Goal: Task Accomplishment & Management: Use online tool/utility

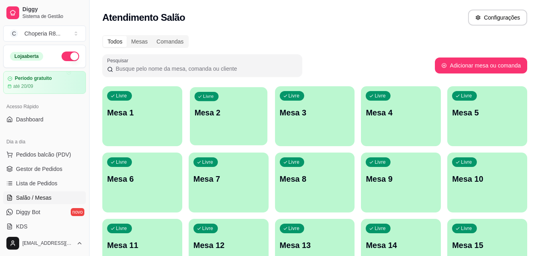
click at [232, 123] on div "Livre Mesa 2" at bounding box center [229, 111] width 78 height 49
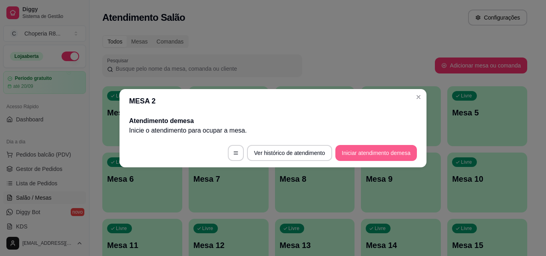
click at [364, 153] on button "Iniciar atendimento de mesa" at bounding box center [376, 153] width 82 height 16
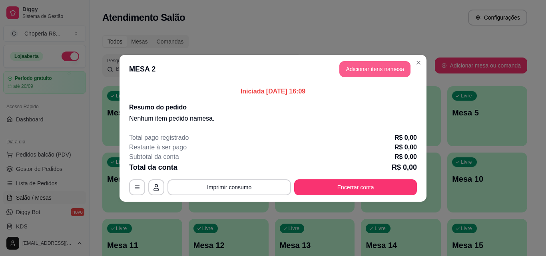
click at [367, 72] on button "Adicionar itens na mesa" at bounding box center [374, 69] width 71 height 16
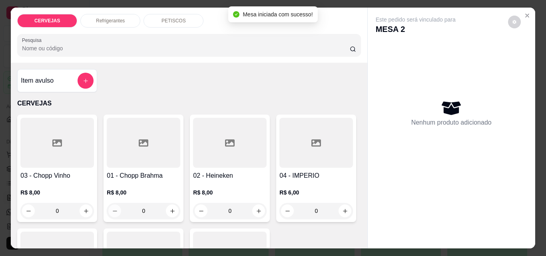
drag, startPoint x: 150, startPoint y: 201, endPoint x: 109, endPoint y: 206, distance: 41.1
click at [114, 205] on div "0" at bounding box center [143, 211] width 70 height 16
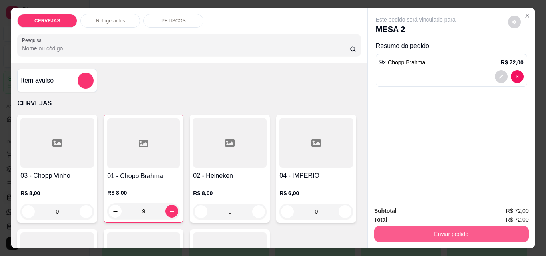
type input "9"
click at [474, 231] on button "Enviar pedido" at bounding box center [451, 234] width 150 height 16
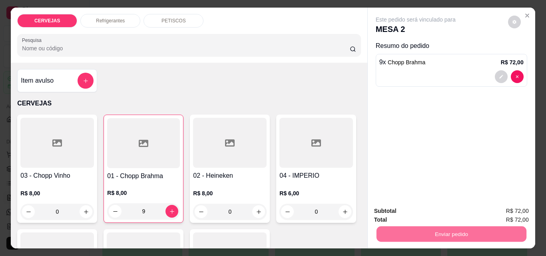
click at [465, 211] on button "Não registrar e enviar pedido" at bounding box center [425, 211] width 81 height 15
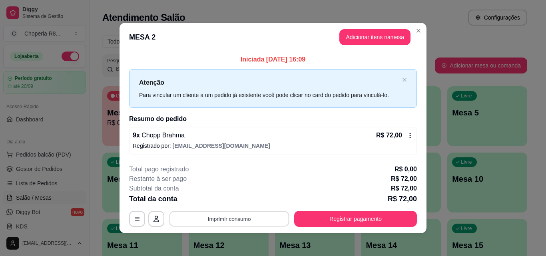
click at [207, 222] on button "Imprimir consumo" at bounding box center [230, 220] width 120 height 16
click at [230, 199] on button "IMPRESSORA" at bounding box center [229, 200] width 58 height 13
click at [377, 36] on button "Adicionar itens na mesa" at bounding box center [375, 38] width 69 height 16
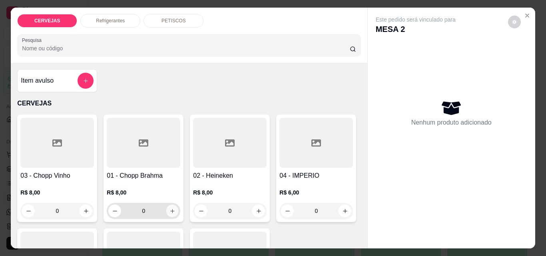
click at [166, 208] on button "increase-product-quantity" at bounding box center [172, 211] width 12 height 12
type input "1"
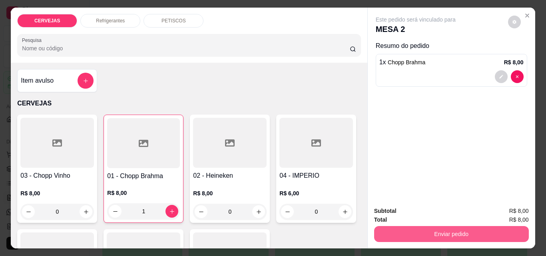
click at [460, 239] on button "Enviar pedido" at bounding box center [451, 234] width 155 height 16
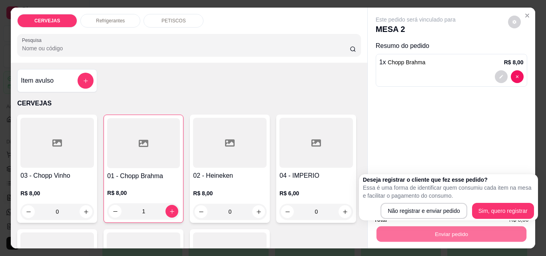
click at [440, 204] on div "Deseja registrar o cliente que fez esse pedido? Essa é uma forma de identificar…" at bounding box center [448, 197] width 171 height 43
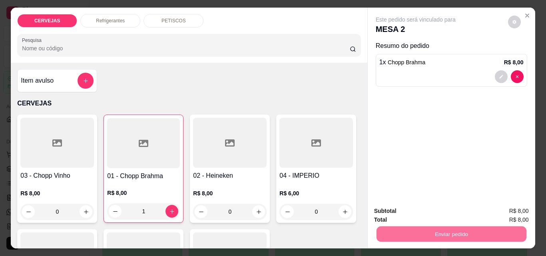
click at [440, 206] on button "Não registrar e enviar pedido" at bounding box center [424, 211] width 83 height 15
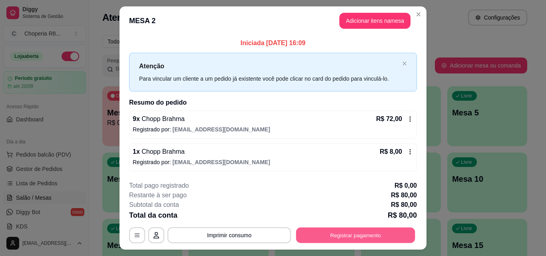
click at [367, 236] on button "Registrar pagamento" at bounding box center [355, 236] width 119 height 16
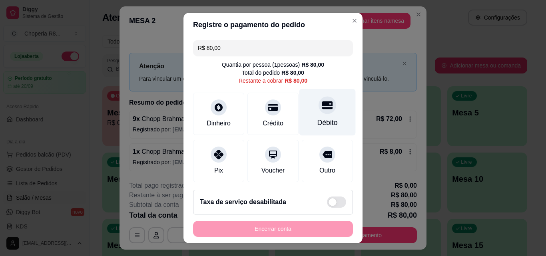
click at [319, 114] on div at bounding box center [328, 105] width 18 height 18
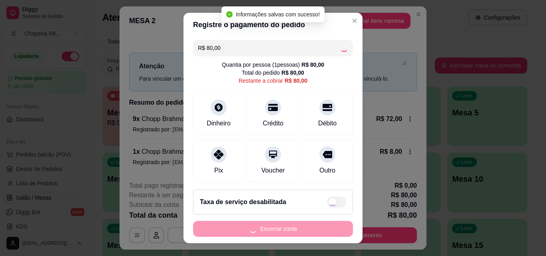
type input "R$ 0,00"
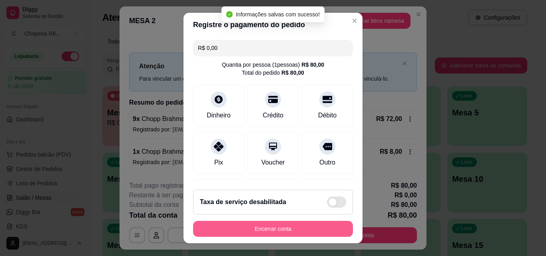
click at [261, 230] on button "Encerrar conta" at bounding box center [273, 229] width 160 height 16
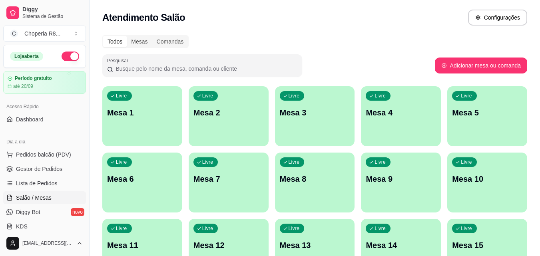
click at [243, 129] on div "Livre Mesa 2" at bounding box center [229, 111] width 80 height 50
